Goal: Communication & Community: Answer question/provide support

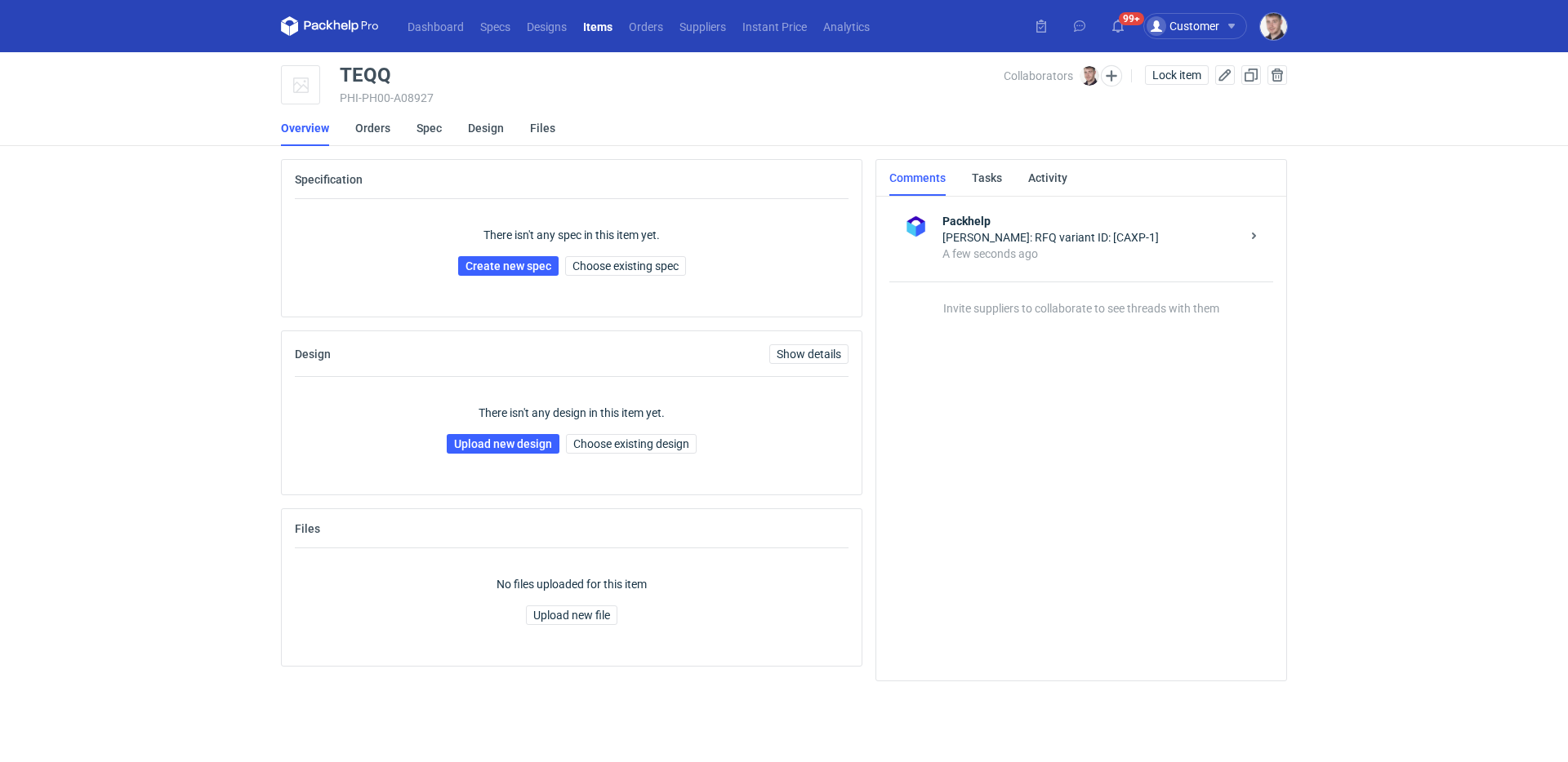
click at [410, 130] on li "Orders" at bounding box center [386, 128] width 61 height 36
click at [416, 128] on link "Spec" at bounding box center [429, 128] width 25 height 36
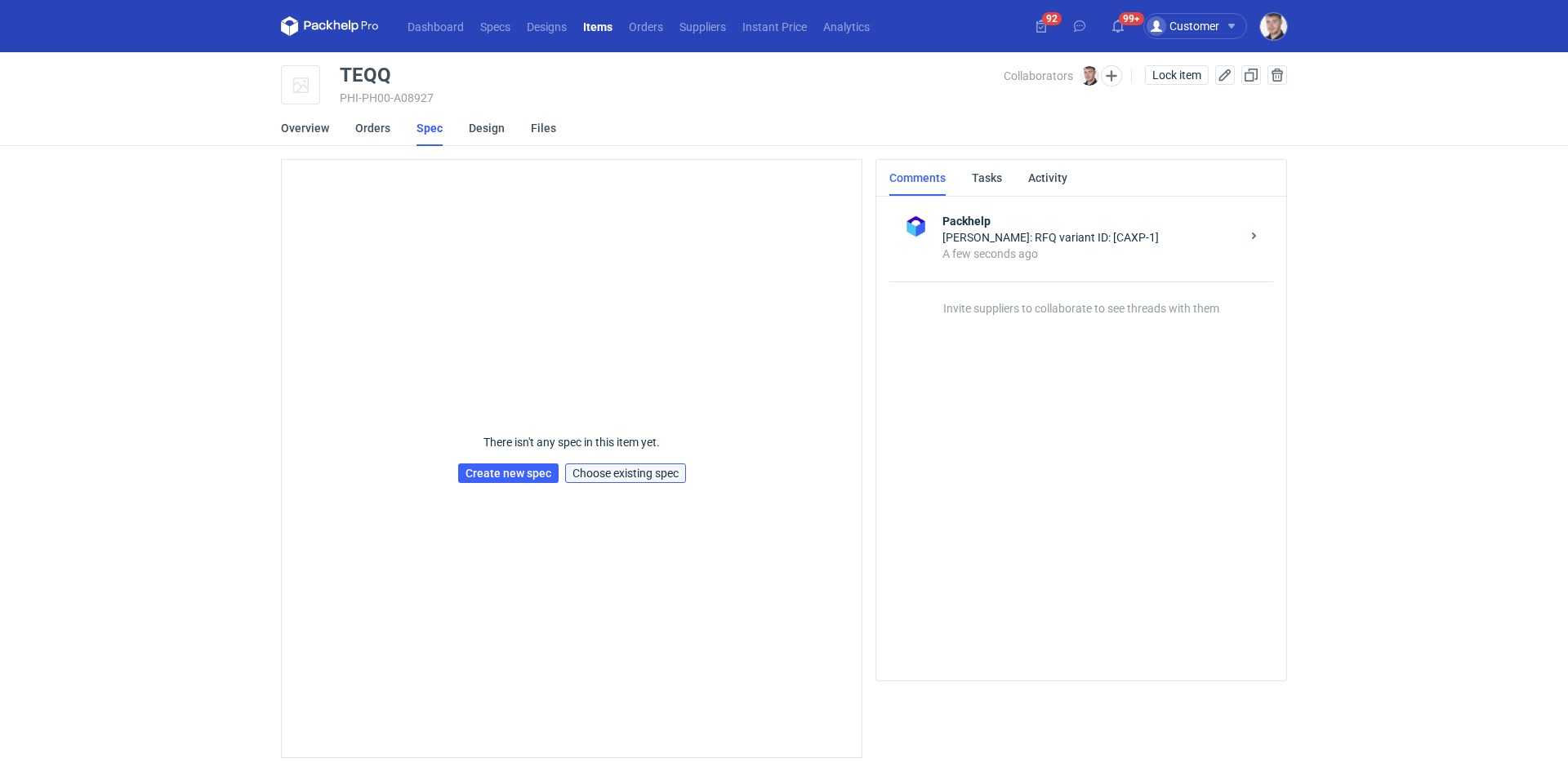
click at [648, 481] on button "Choose existing spec" at bounding box center [625, 473] width 121 height 19
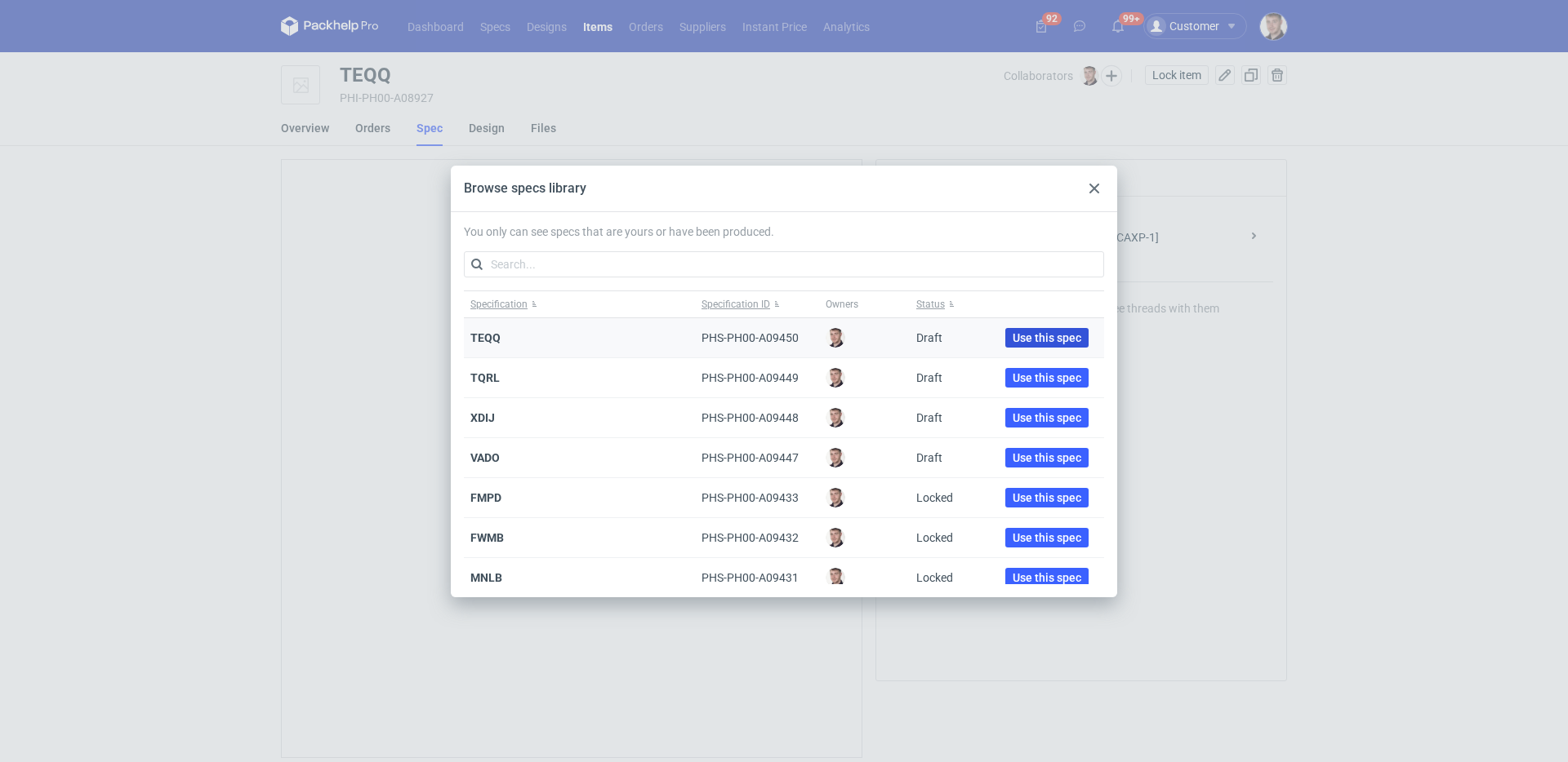
click at [1034, 328] on button "Use this spec" at bounding box center [1046, 338] width 83 height 19
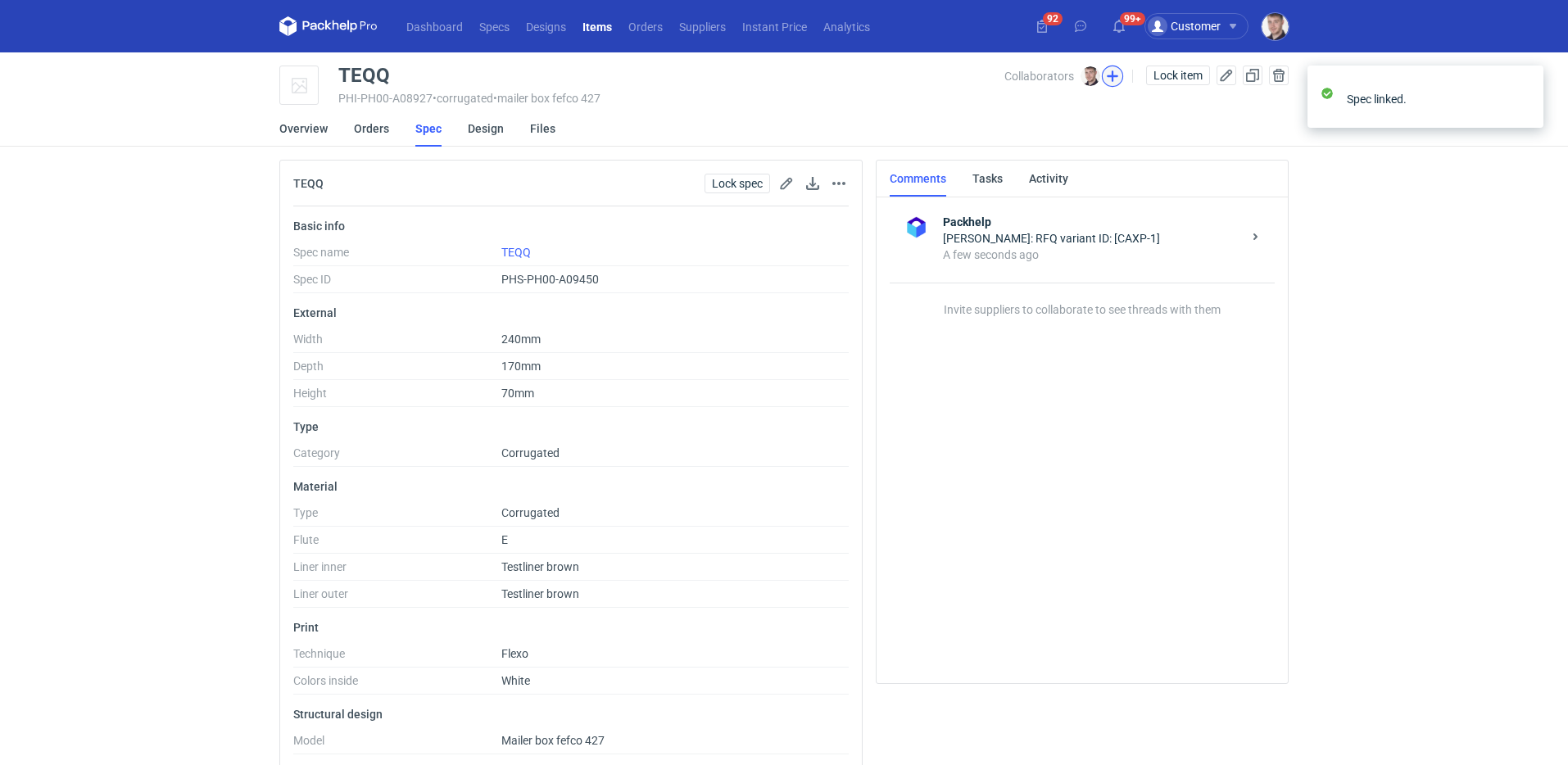
click at [1116, 76] on button "button" at bounding box center [1112, 76] width 21 height 21
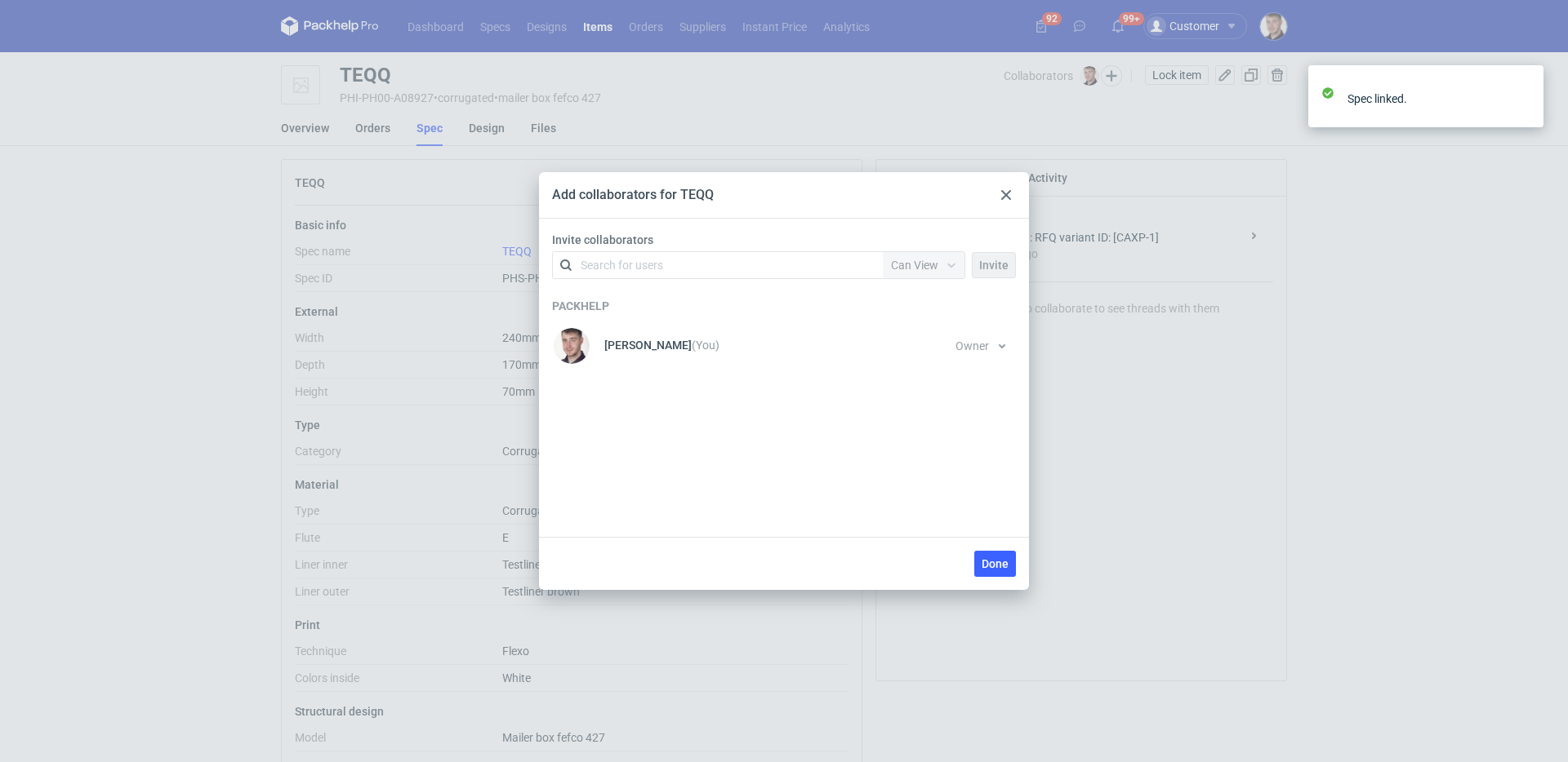
click at [586, 277] on div "Search for users" at bounding box center [715, 265] width 285 height 23
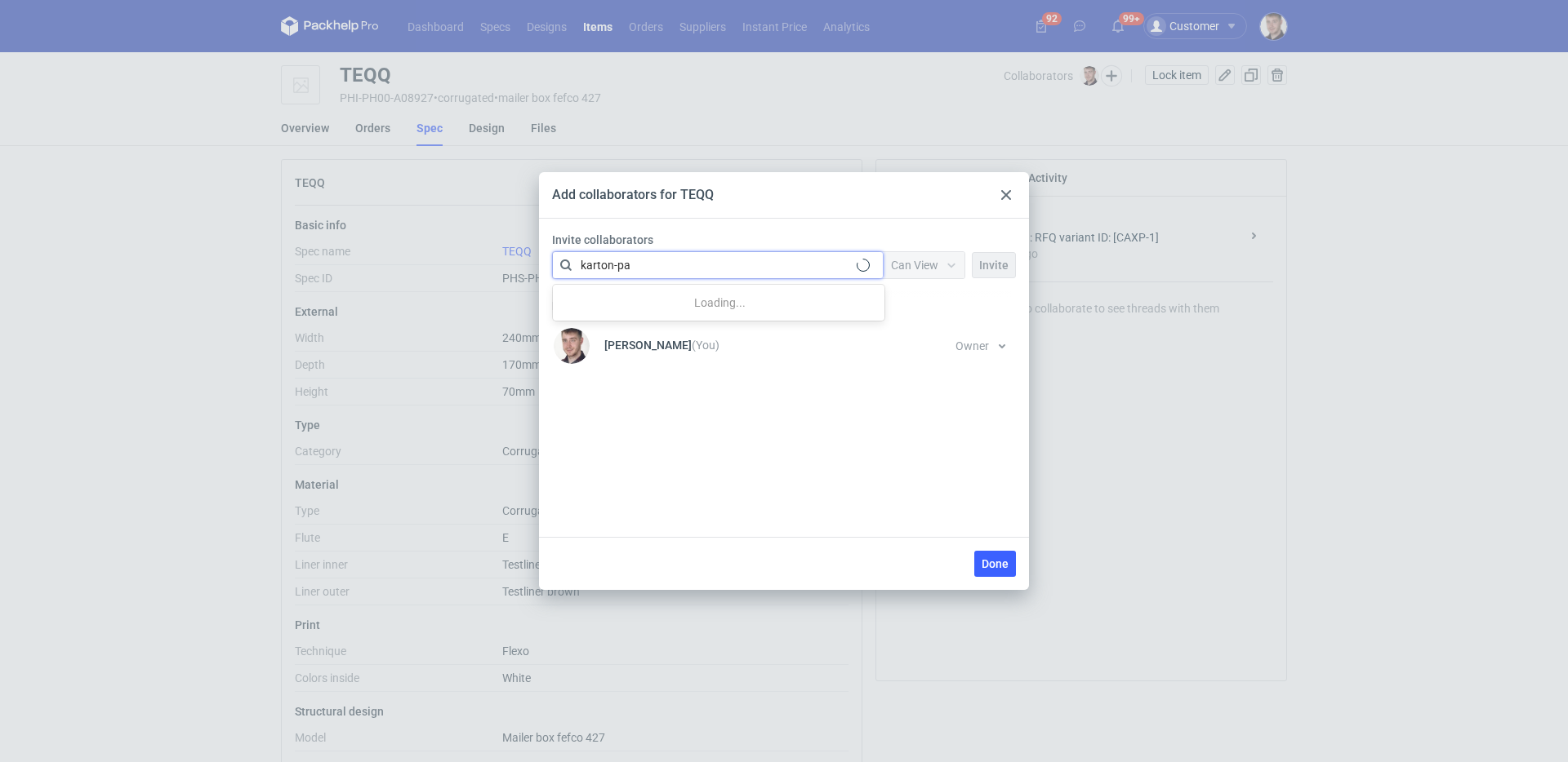
type input "karton-pak"
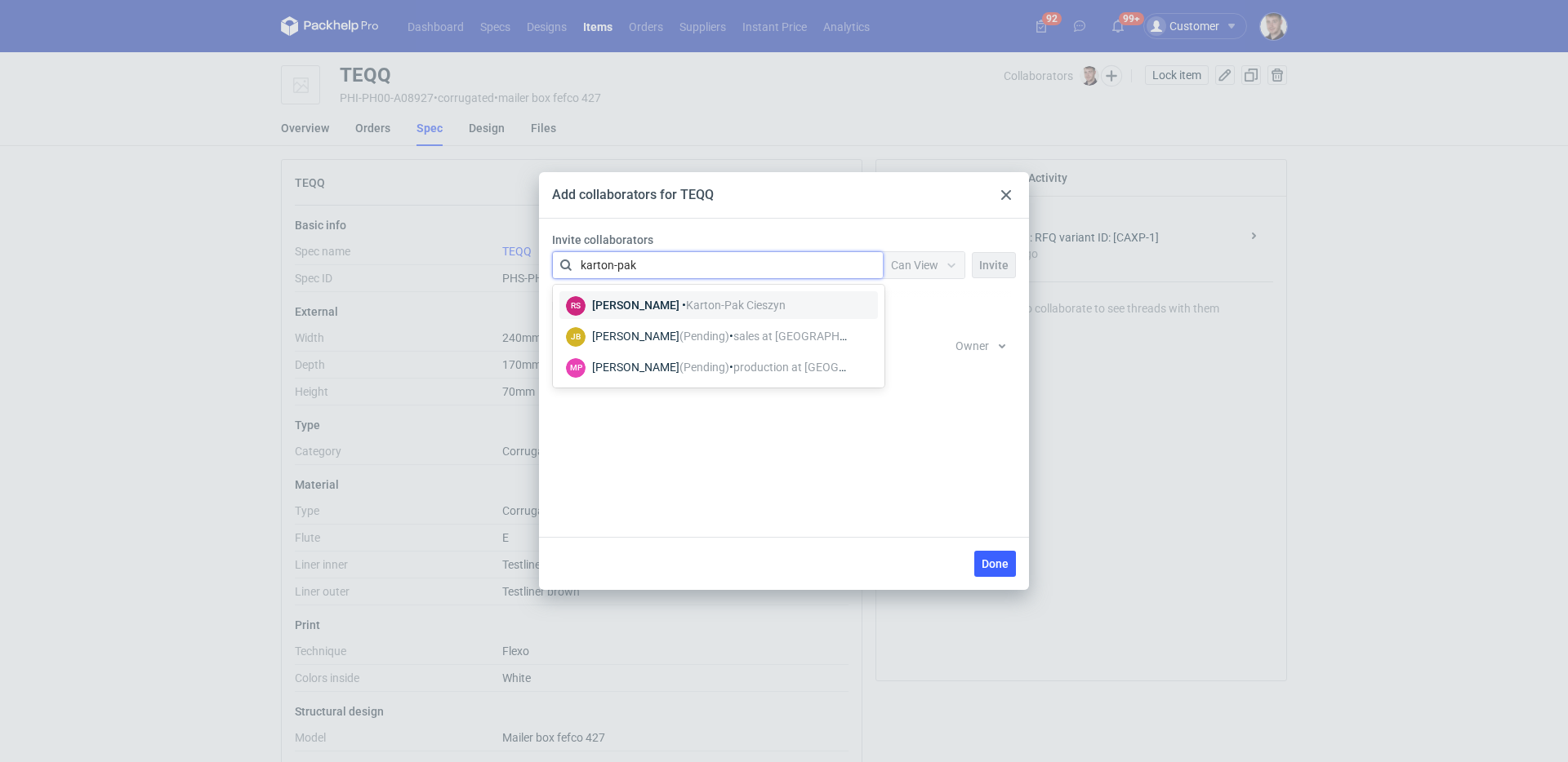
click at [686, 306] on span "Karton-Pak Cieszyn" at bounding box center [735, 305] width 99 height 13
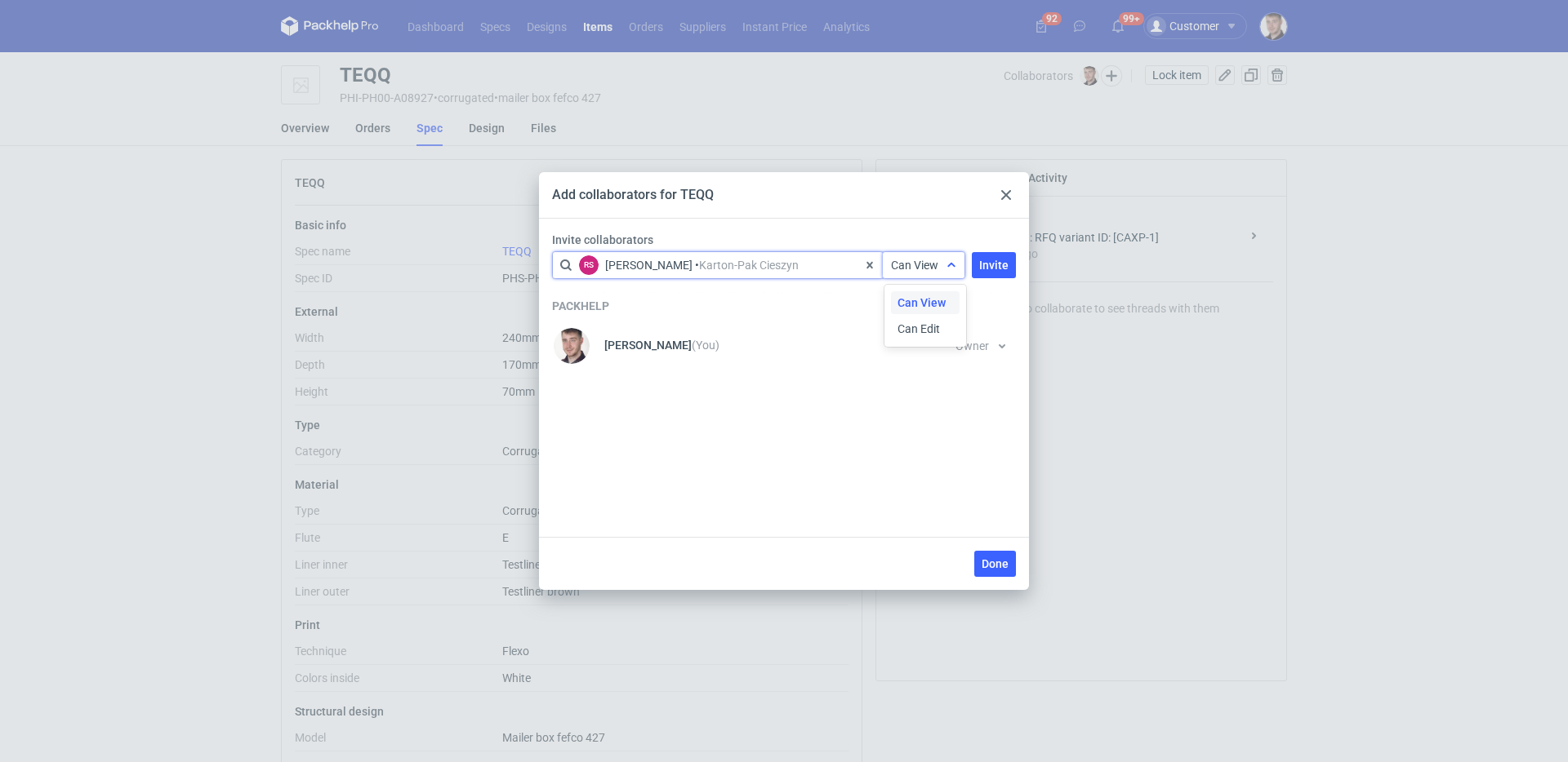
click at [943, 276] on div at bounding box center [951, 265] width 26 height 26
click at [934, 334] on span "Can Edit" at bounding box center [919, 328] width 42 height 17
click at [984, 271] on span "Invite" at bounding box center [994, 265] width 29 height 11
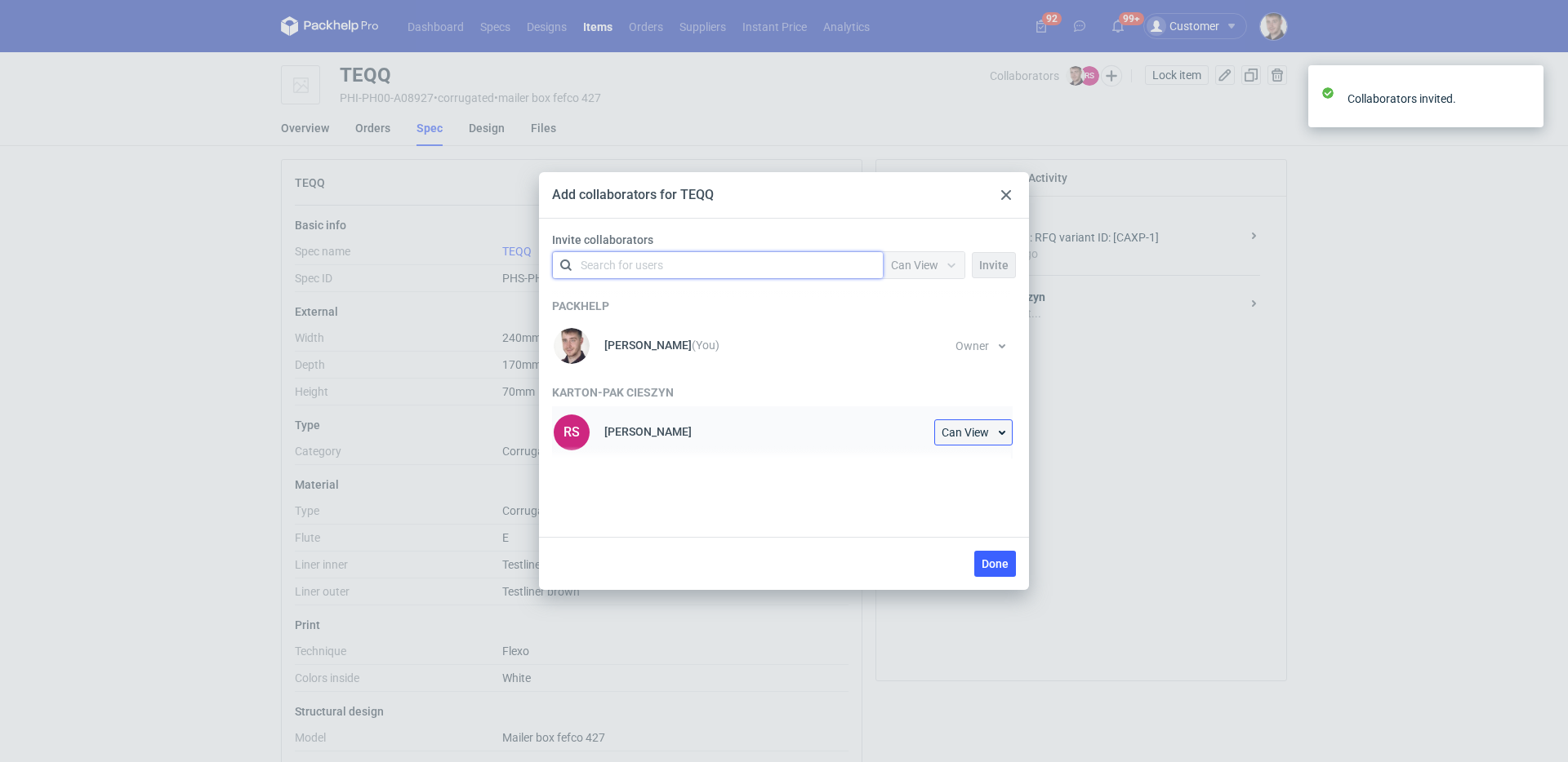
click at [986, 429] on span "Can View" at bounding box center [965, 432] width 47 height 11
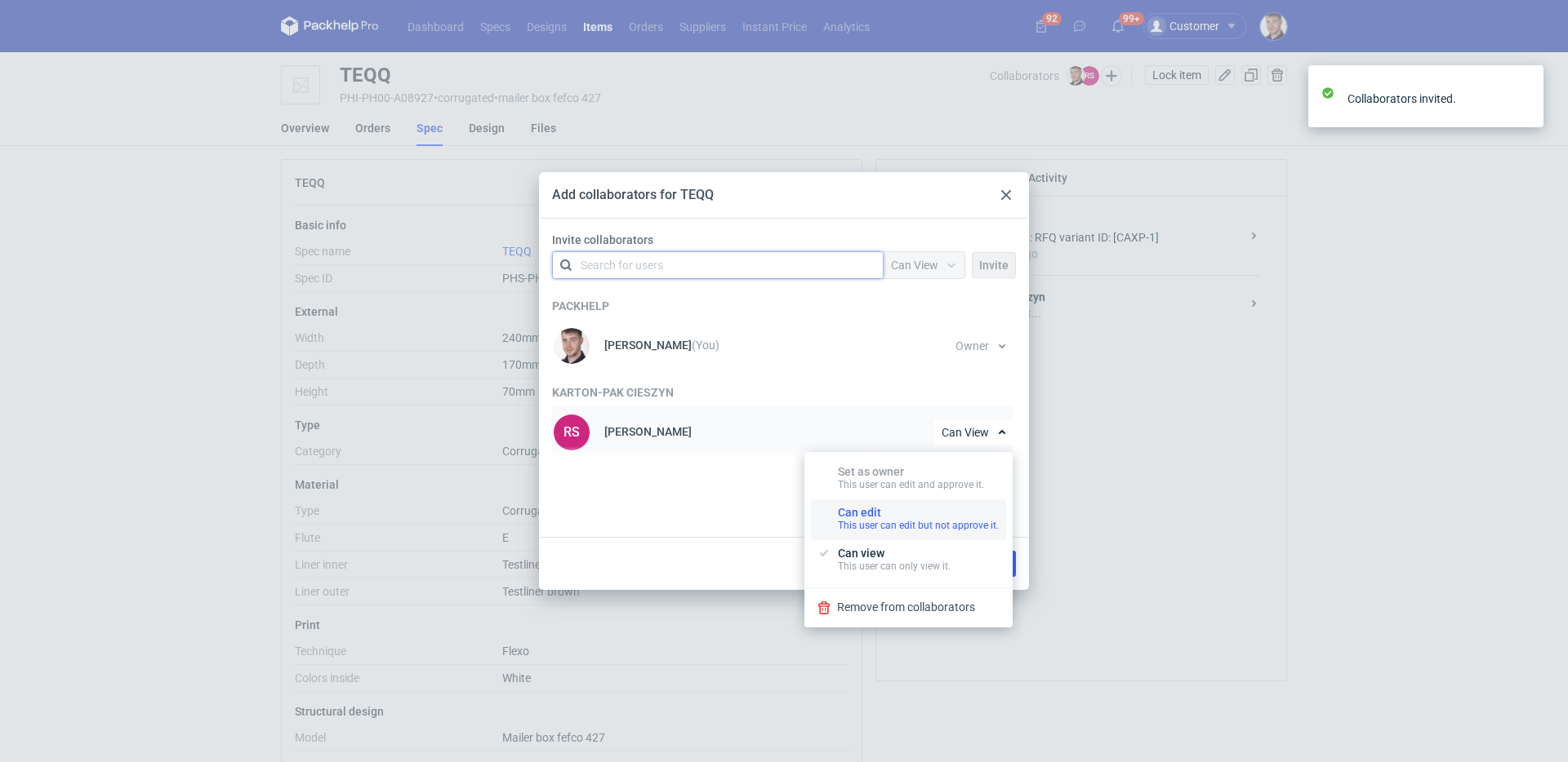
click at [920, 506] on div "Can edit This user can edit but not approve it." at bounding box center [918, 519] width 161 height 26
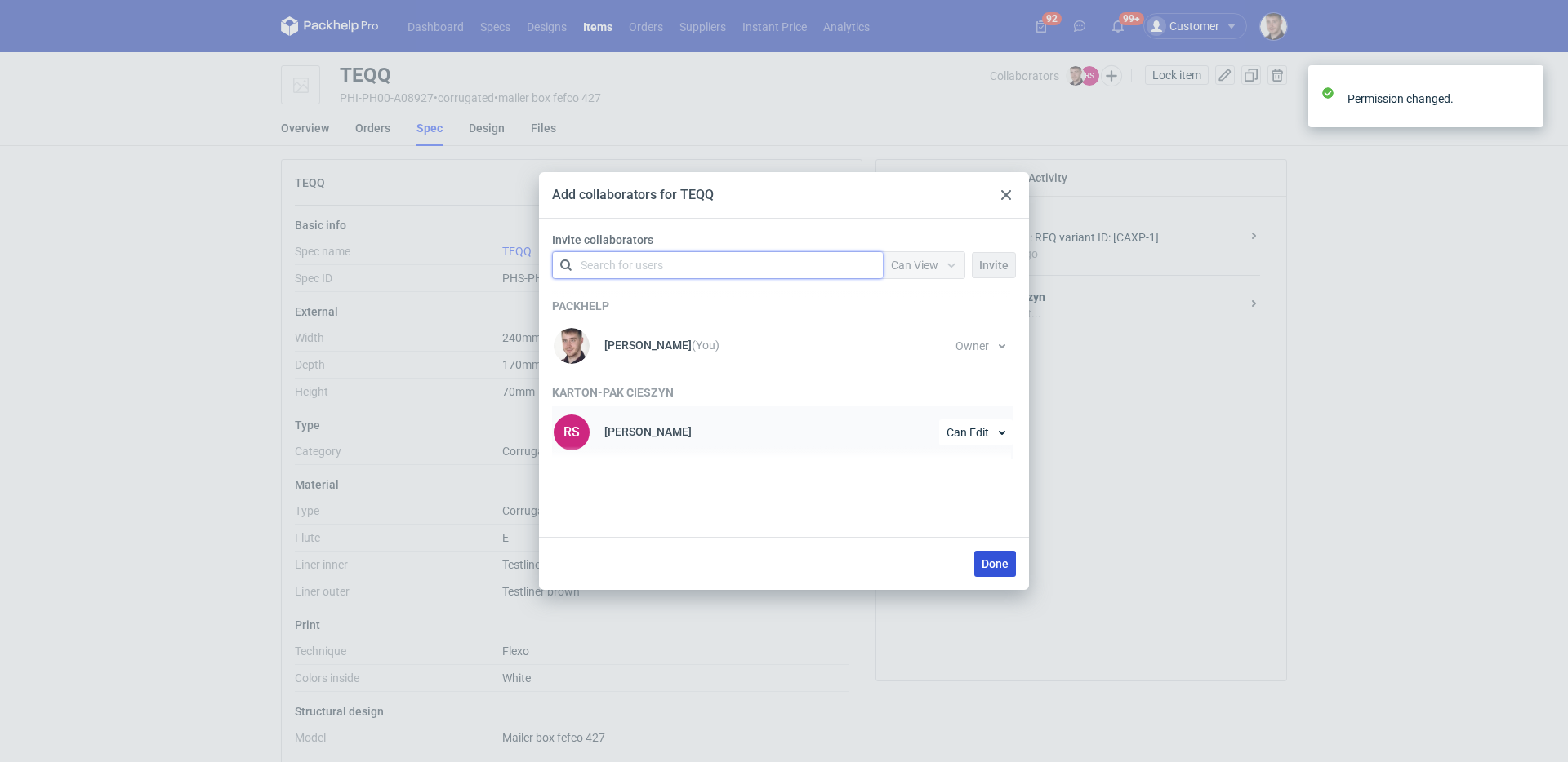
click at [994, 562] on span "Done" at bounding box center [994, 564] width 27 height 11
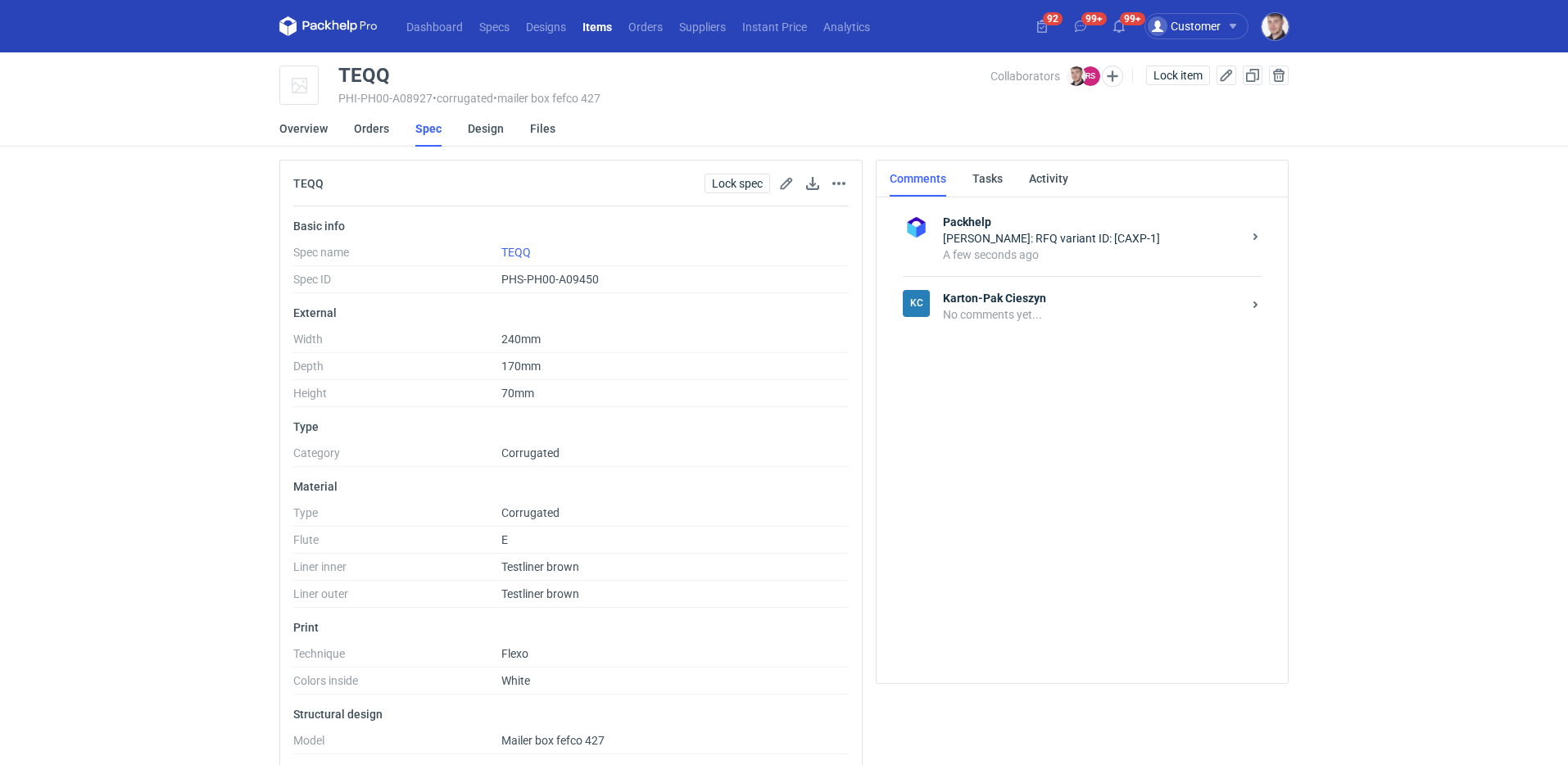
click at [958, 300] on strong "Karton-Pak Cieszyn" at bounding box center [1092, 298] width 299 height 17
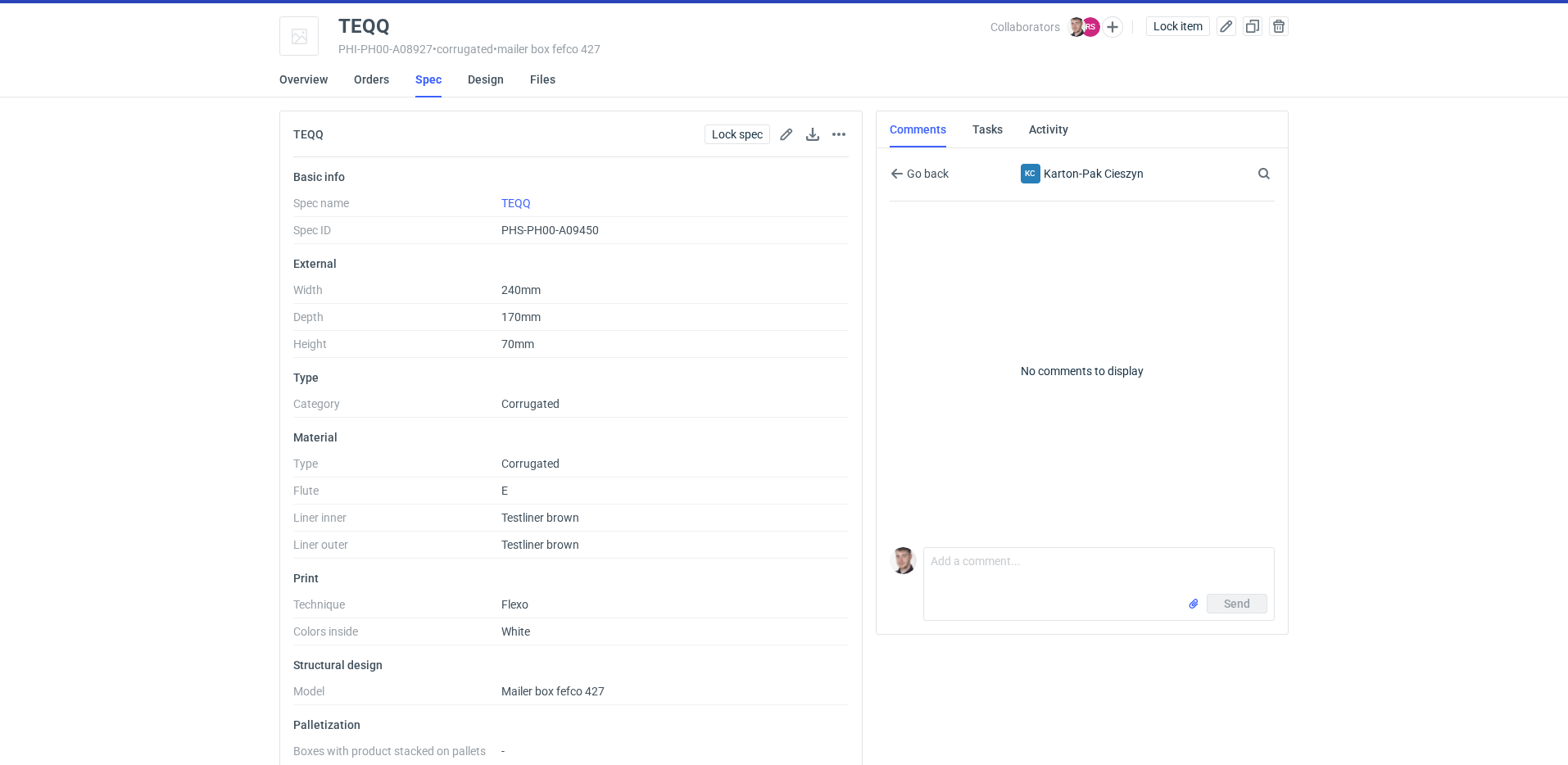
scroll to position [76, 0]
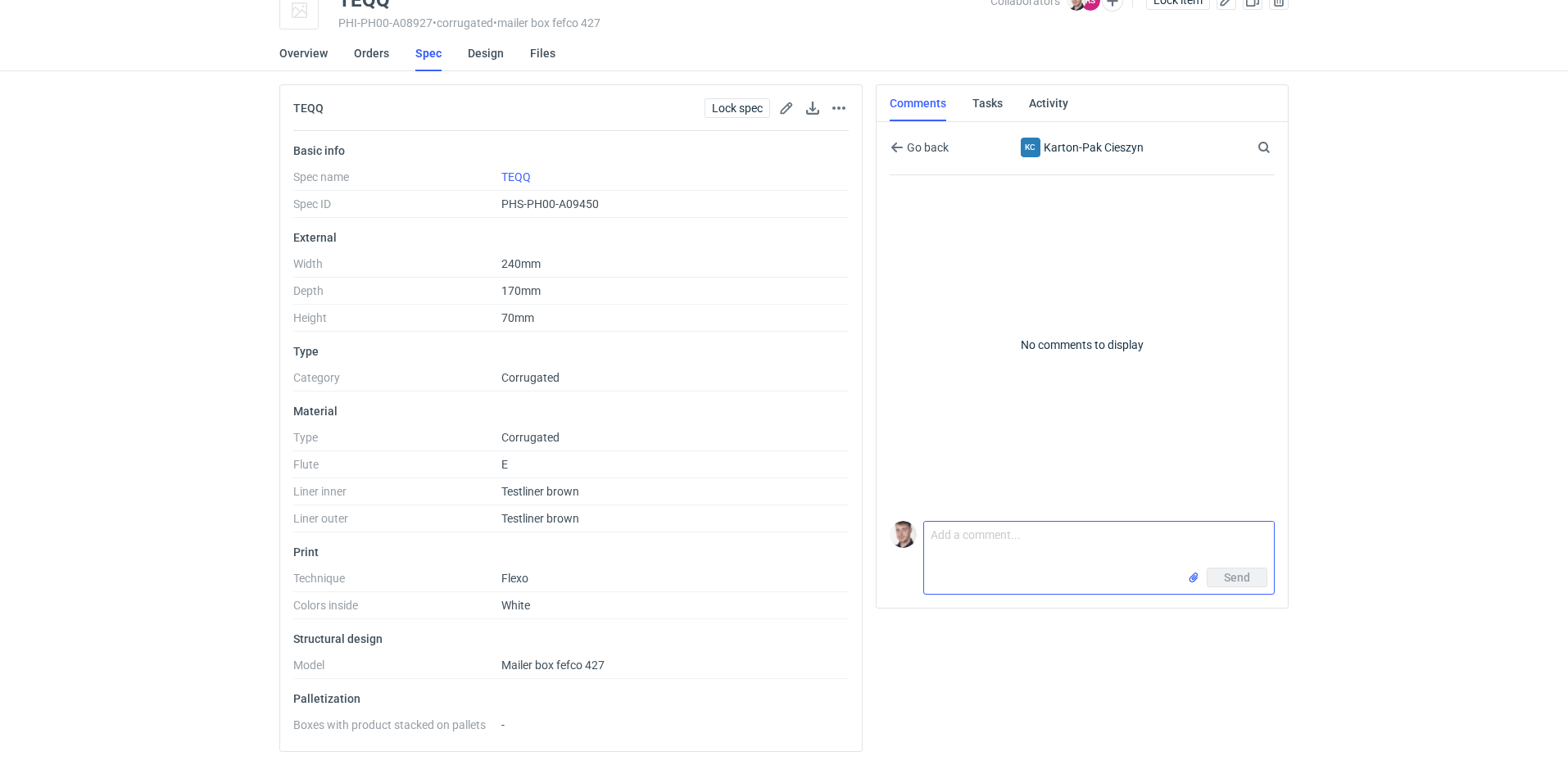
click at [985, 567] on textarea "Comment message" at bounding box center [1099, 545] width 350 height 46
paste textarea "CAXP - 1"
type textarea "CAXP - 1 poproszę o siatkę"
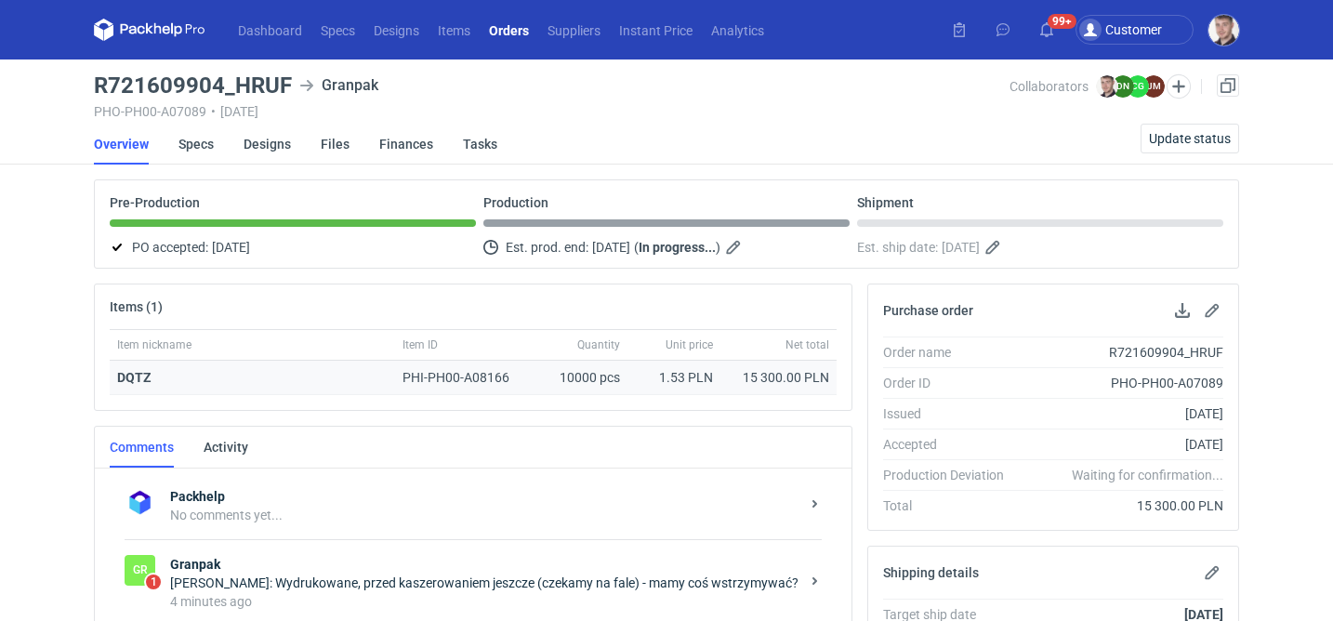
scroll to position [324, 0]
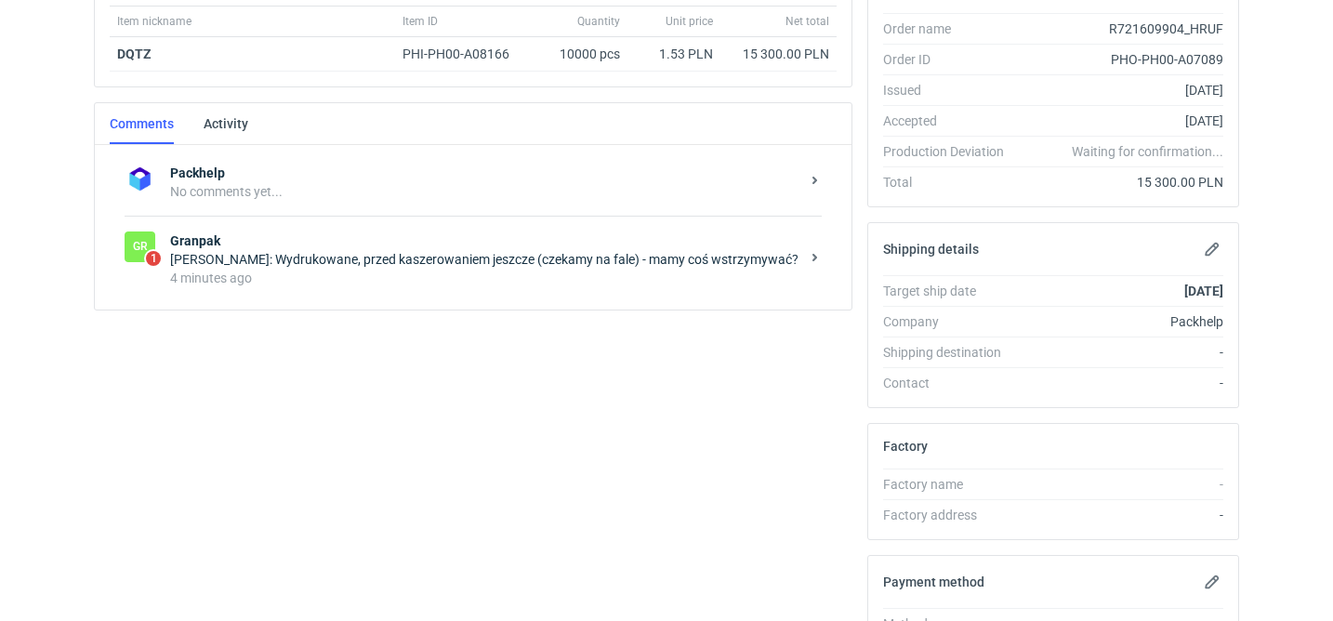
click at [511, 304] on div "Packhelp No comments yet... Gr 1 Granpak Dawid Nowak: Wydrukowane, przed kaszer…" at bounding box center [473, 227] width 757 height 165
click at [500, 278] on div "4 minutes ago" at bounding box center [484, 278] width 629 height 19
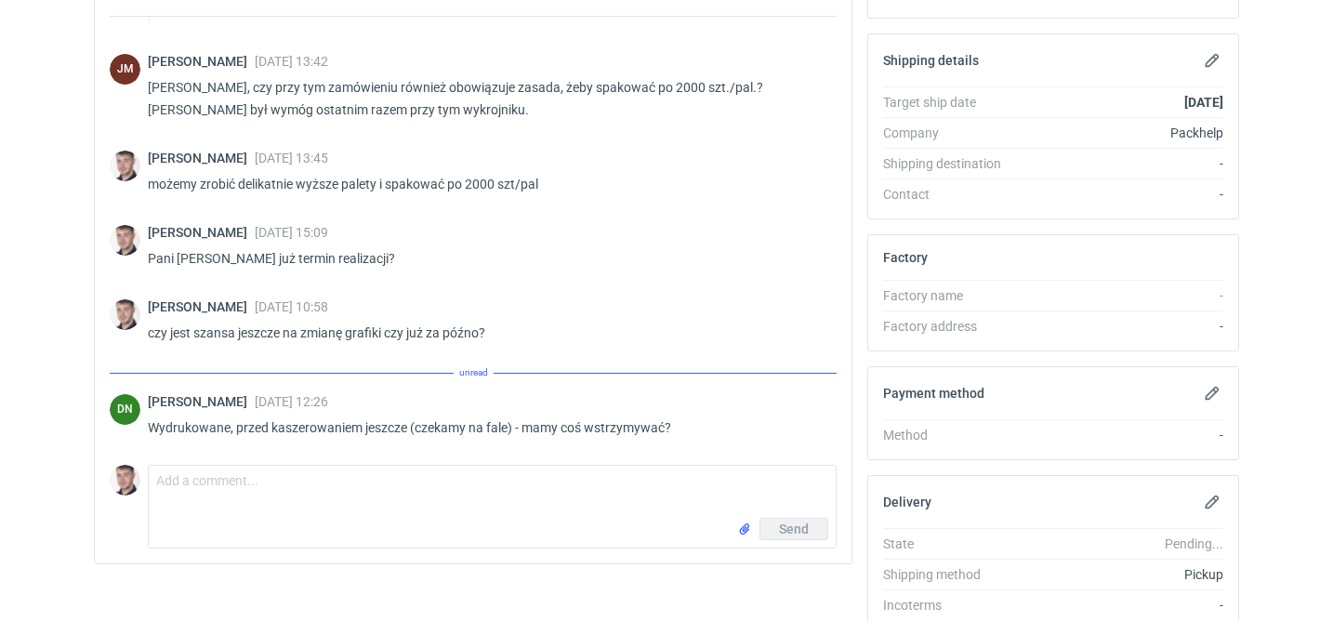
scroll to position [56, 0]
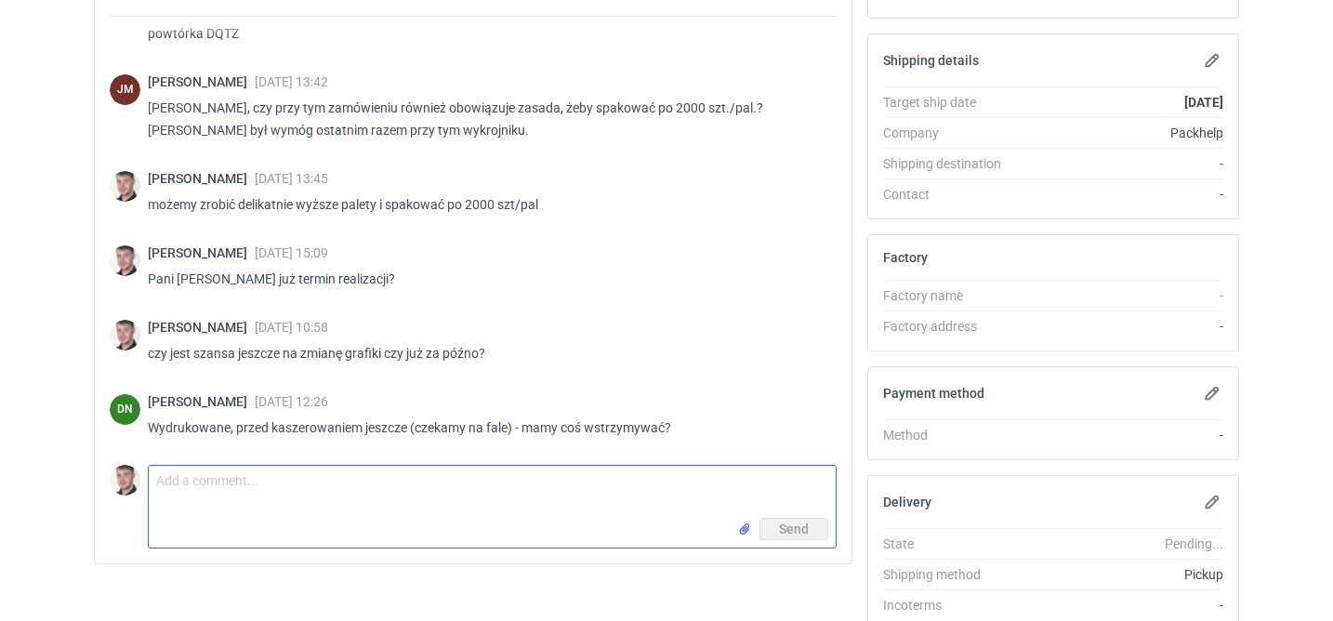
click at [389, 488] on textarea "Comment message" at bounding box center [492, 492] width 687 height 52
type textarea "jeśli już wydrukowane to nie"
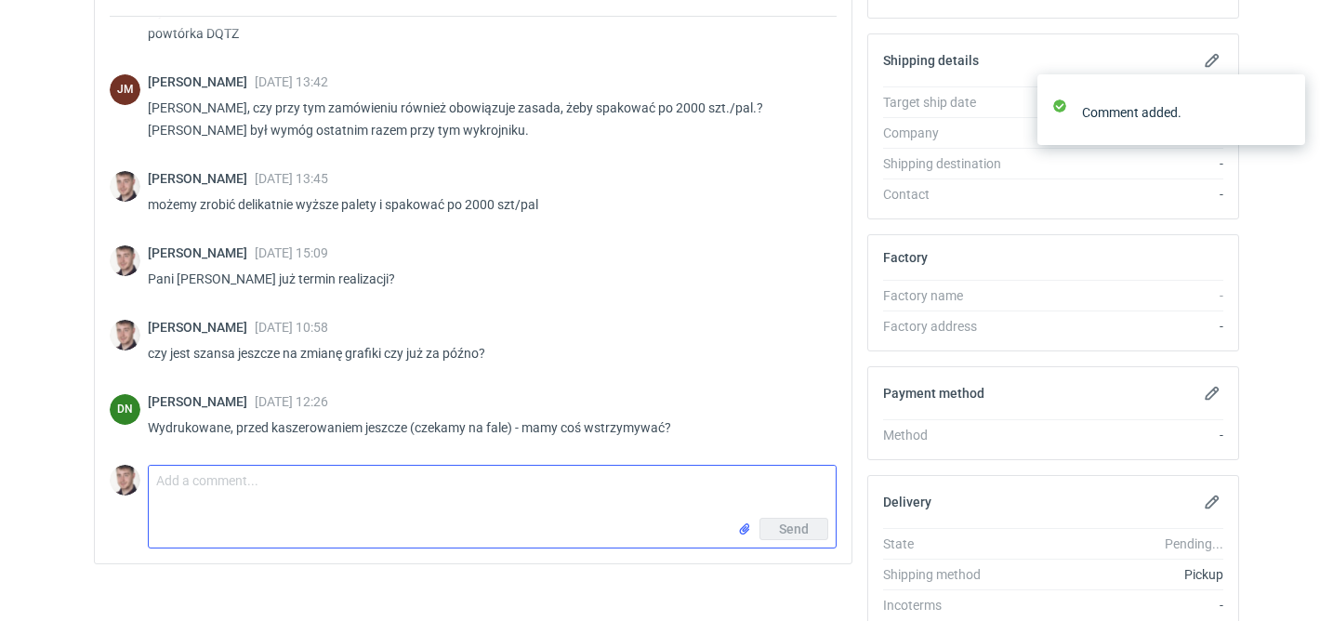
scroll to position [138, 0]
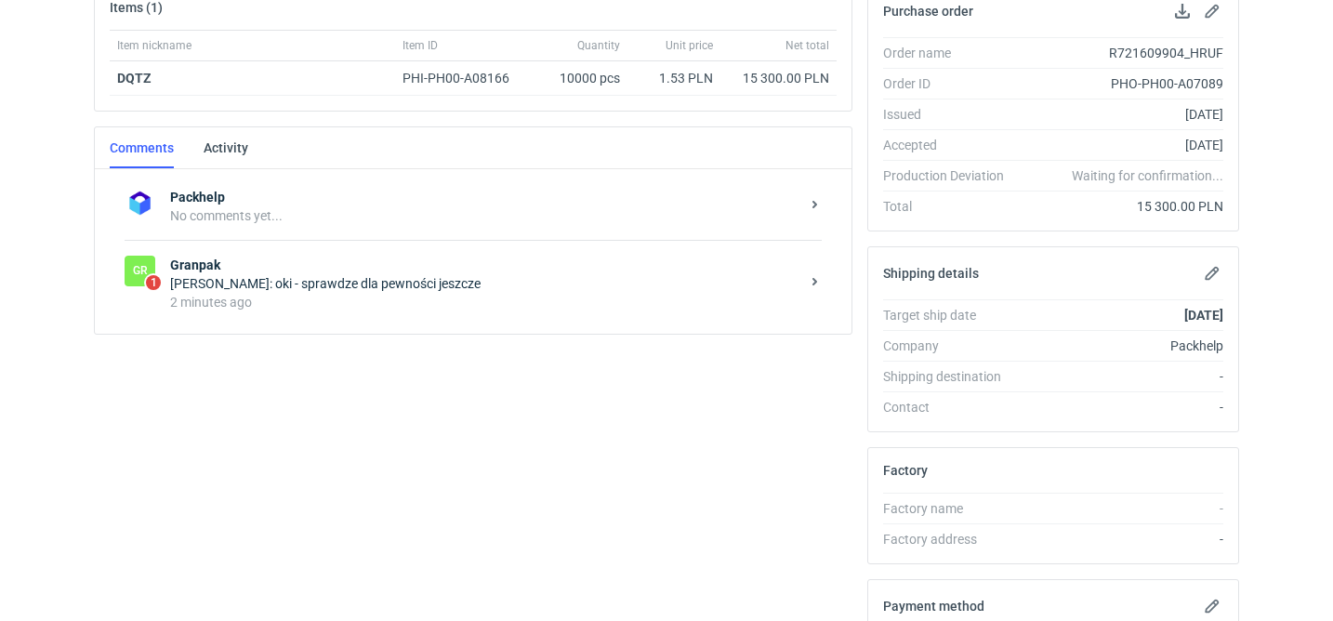
click at [533, 275] on div "Dawid Nowak: oki - sprawdze dla pewności jeszcze" at bounding box center [484, 283] width 629 height 19
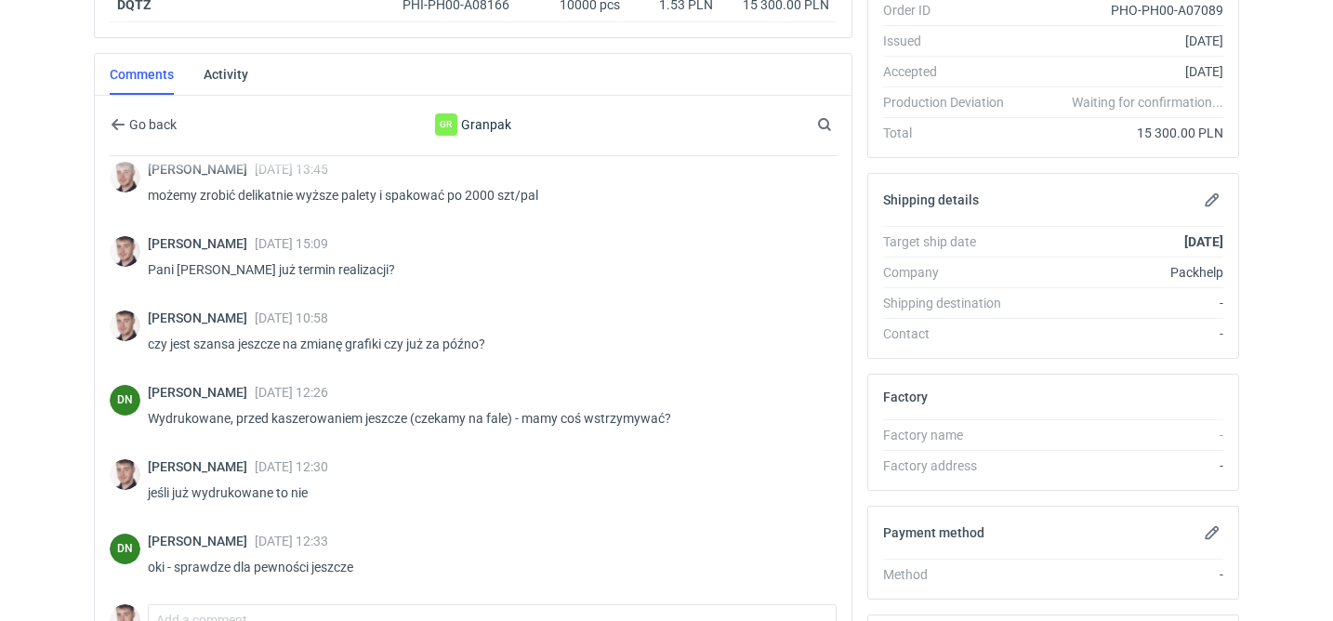
scroll to position [440, 0]
